Goal: Check status

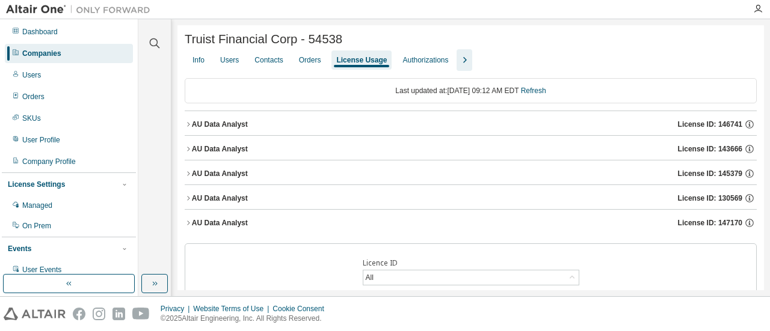
click at [257, 129] on div "AU Data Analyst License ID: 146741" at bounding box center [474, 124] width 565 height 11
click at [368, 129] on div "AU Data Analyst License ID: 146741" at bounding box center [474, 124] width 565 height 11
click at [302, 130] on div "AU Data Analyst License ID: 146741" at bounding box center [474, 124] width 565 height 11
click at [299, 124] on div "AU Data Analyst License ID: 148262" at bounding box center [474, 124] width 565 height 11
click at [292, 121] on div "AU Data Analyst License ID: 148262" at bounding box center [474, 124] width 565 height 11
